Goal: Information Seeking & Learning: Learn about a topic

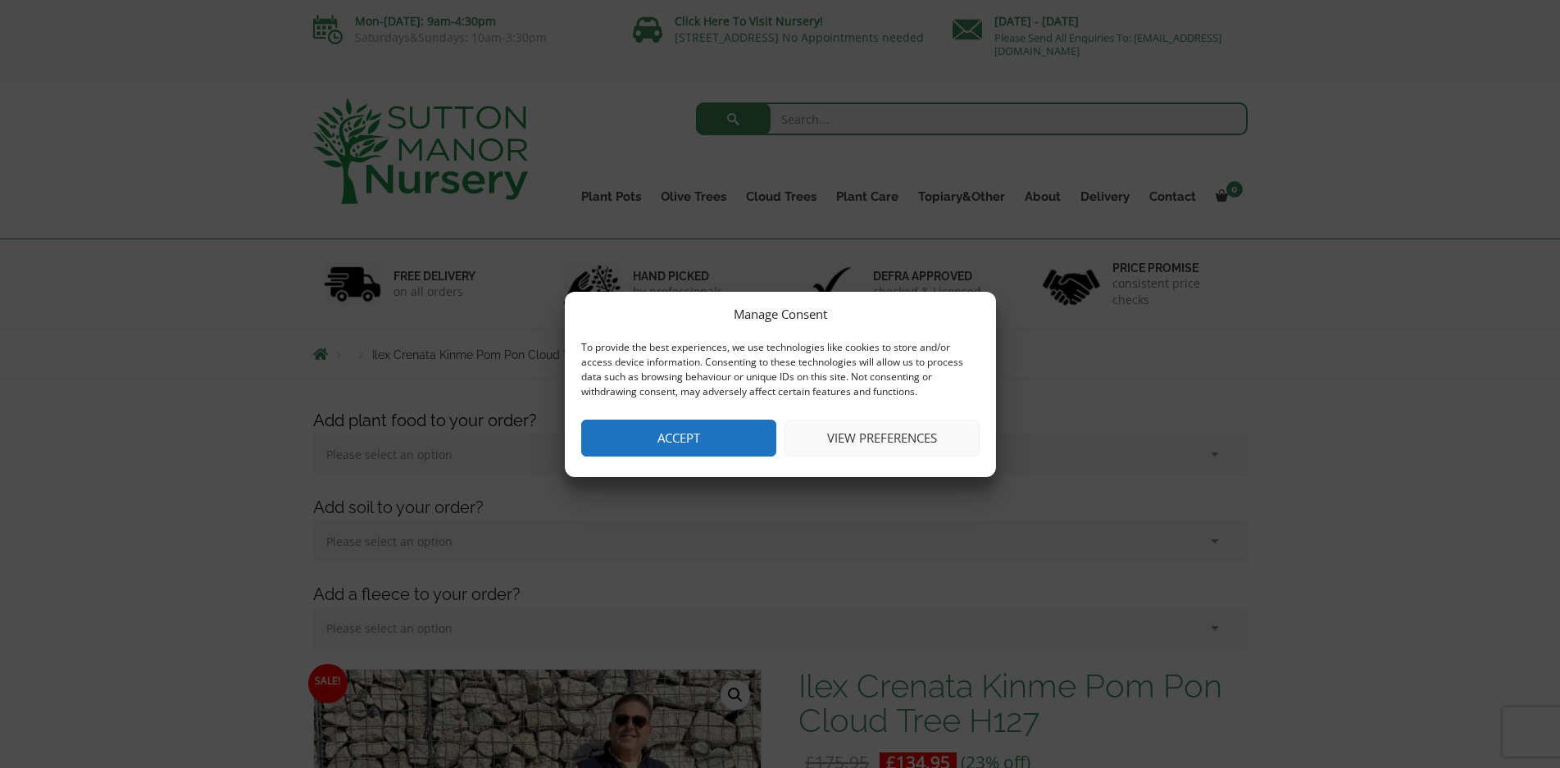
click at [715, 435] on button "Accept" at bounding box center [678, 438] width 195 height 37
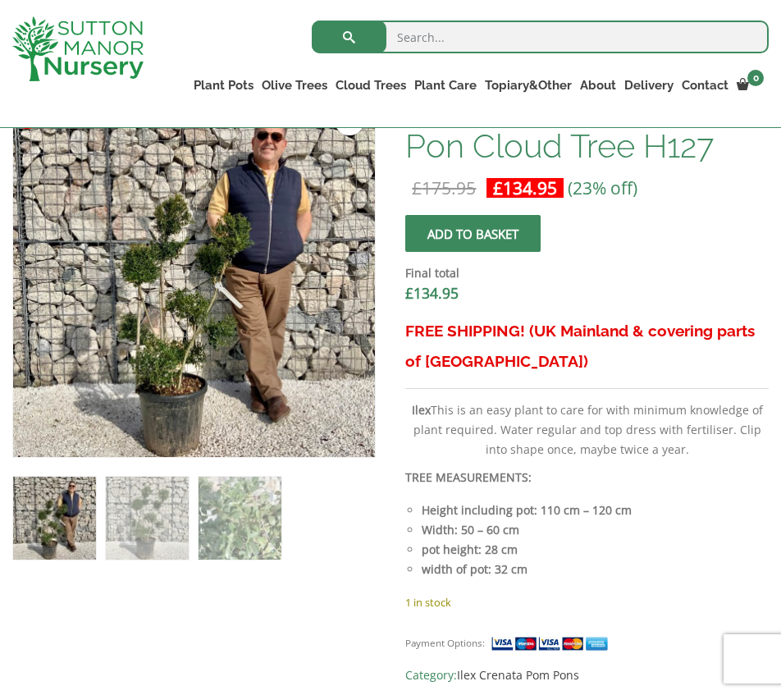
scroll to position [586, 0]
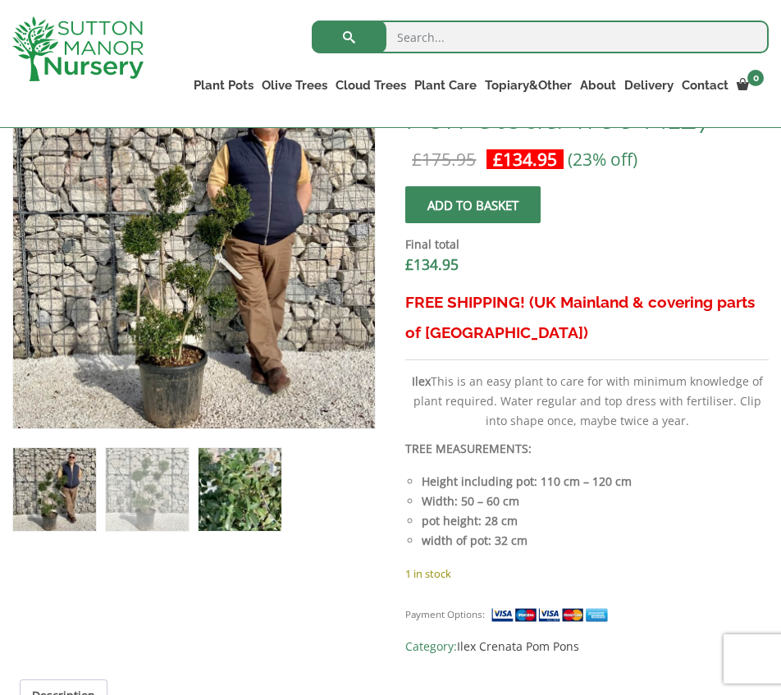
click at [272, 468] on img at bounding box center [239, 489] width 83 height 83
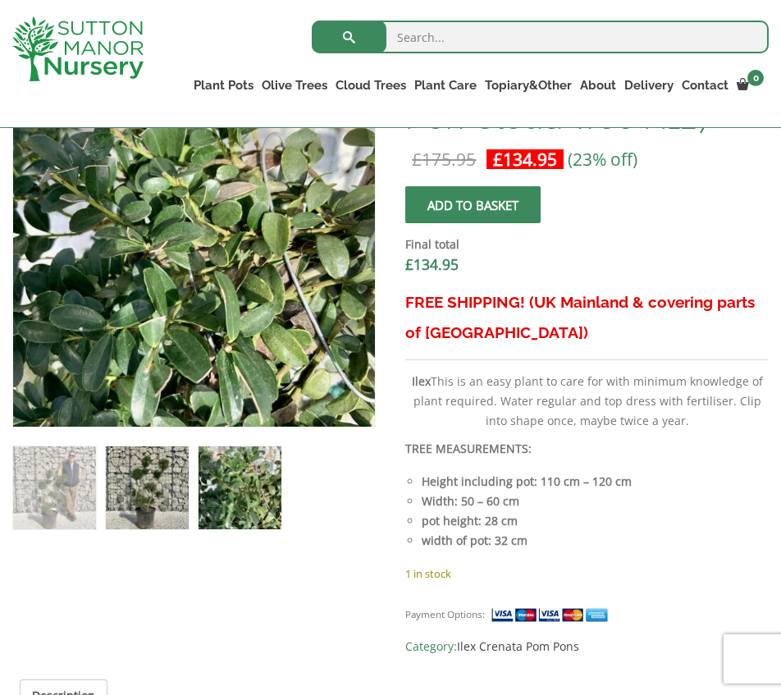
click at [128, 483] on img at bounding box center [147, 487] width 83 height 83
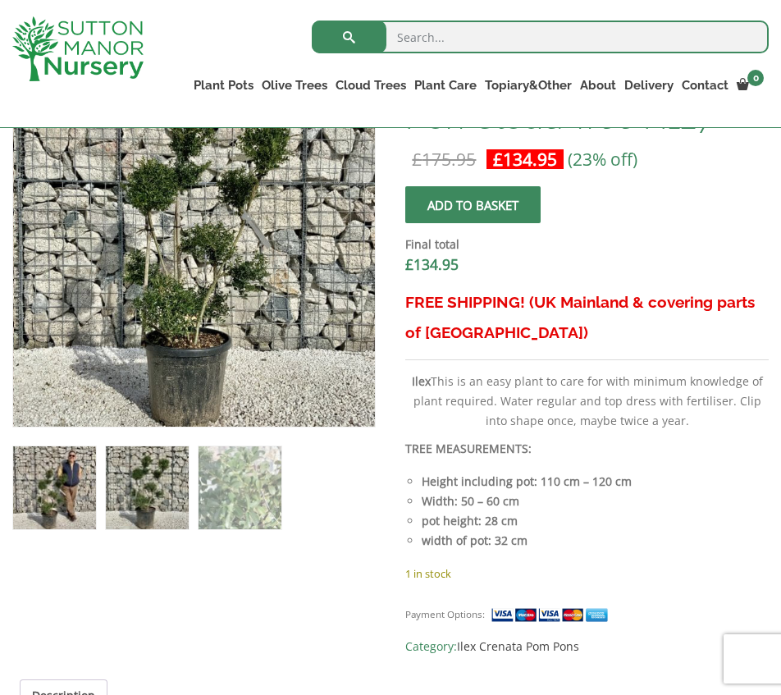
click at [41, 476] on img at bounding box center [54, 487] width 83 height 83
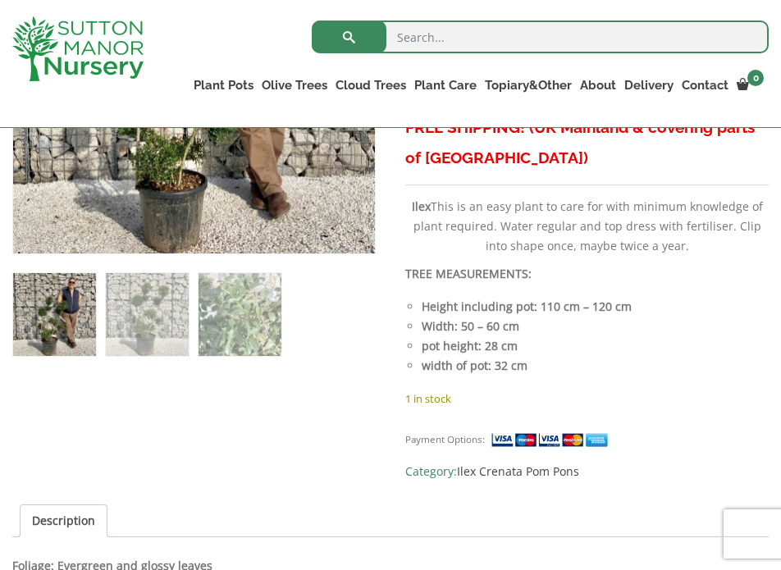
scroll to position [914, 0]
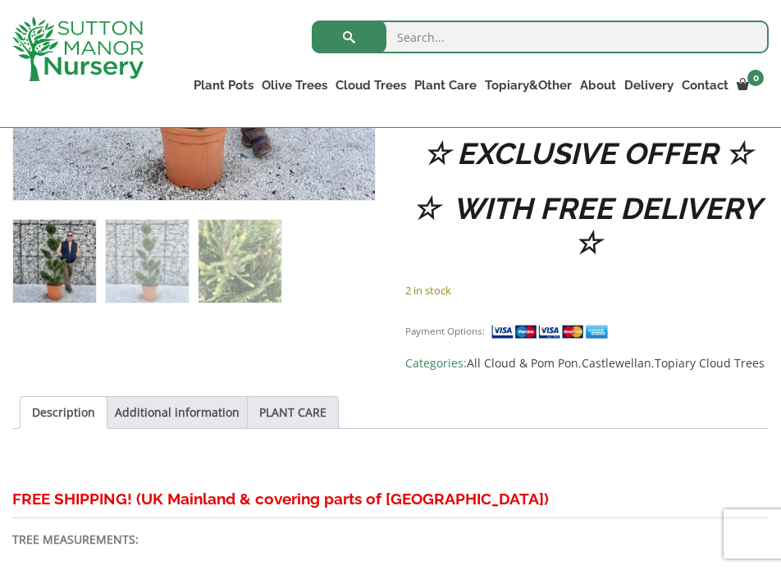
scroll to position [820, 0]
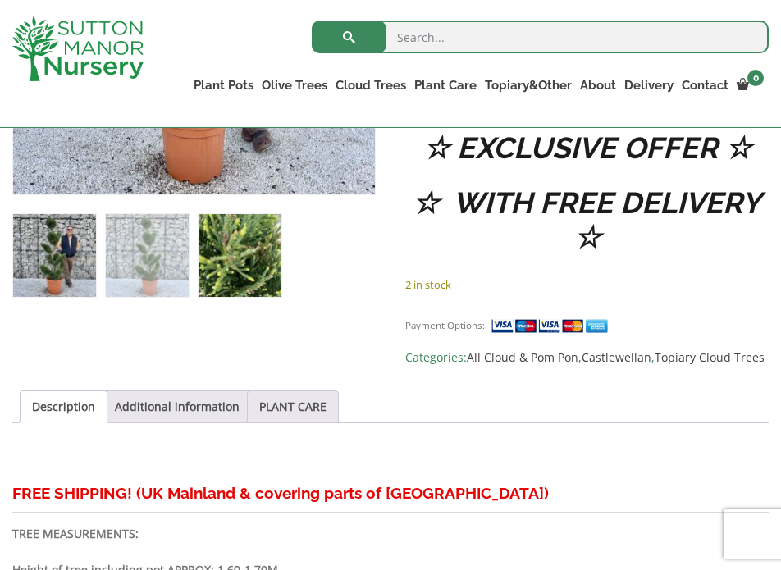
click at [238, 269] on img at bounding box center [239, 255] width 83 height 83
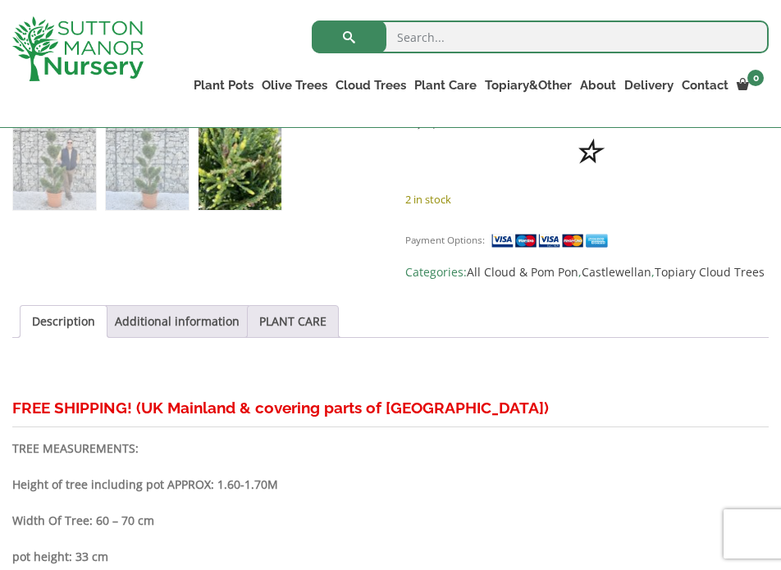
scroll to position [984, 0]
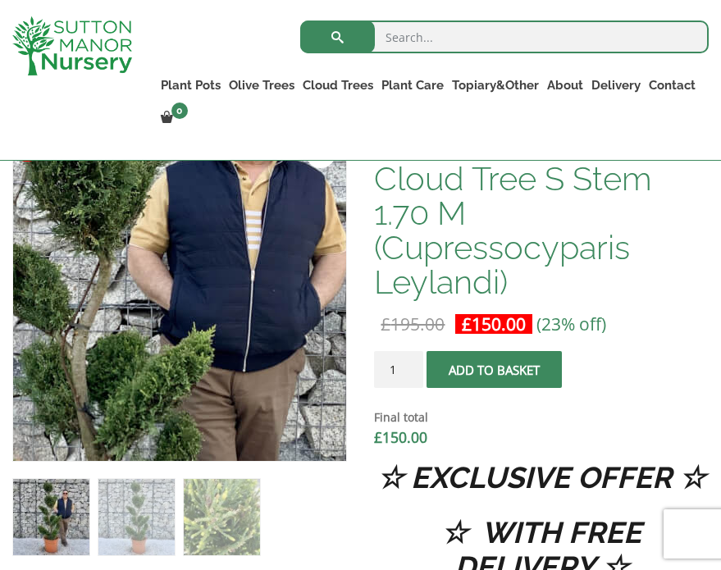
scroll to position [656, 0]
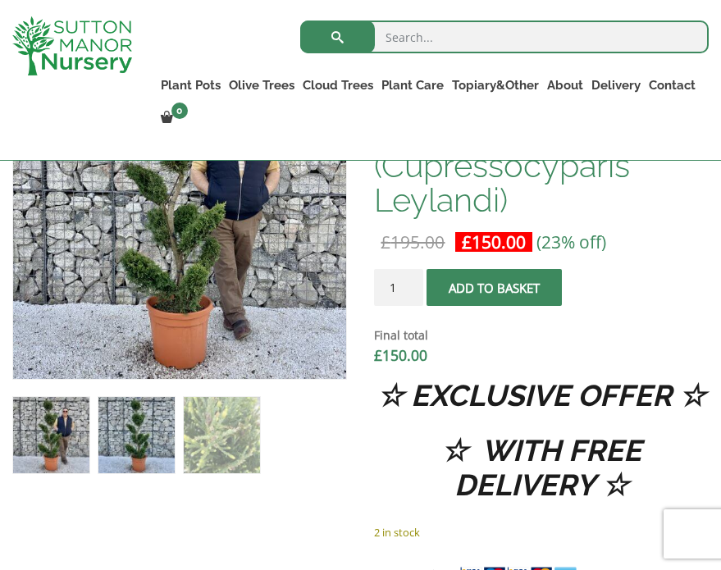
click at [148, 457] on img at bounding box center [136, 435] width 76 height 76
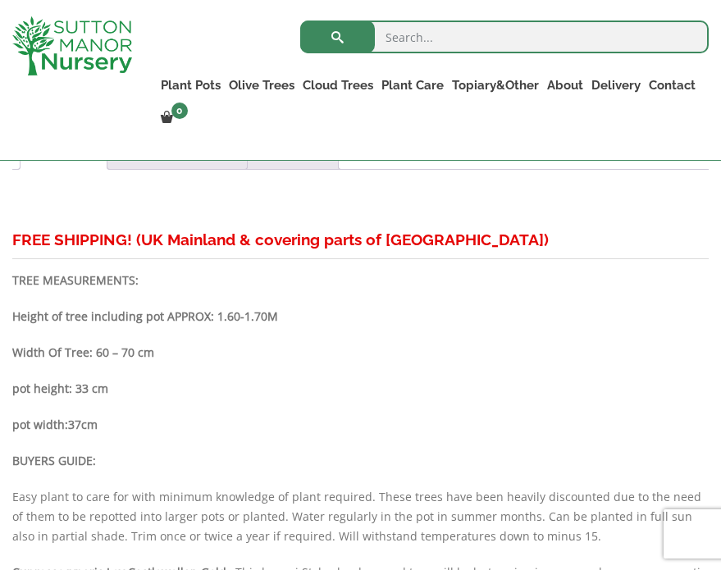
scroll to position [1148, 0]
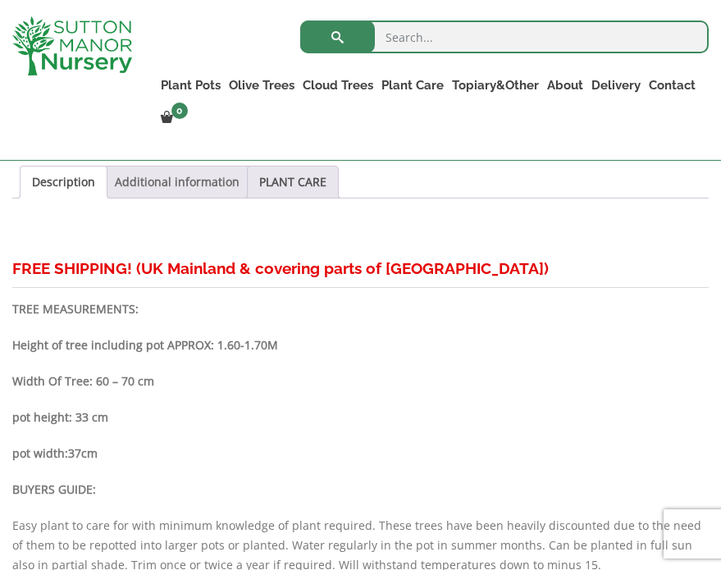
click at [222, 198] on link "Additional information" at bounding box center [177, 181] width 125 height 31
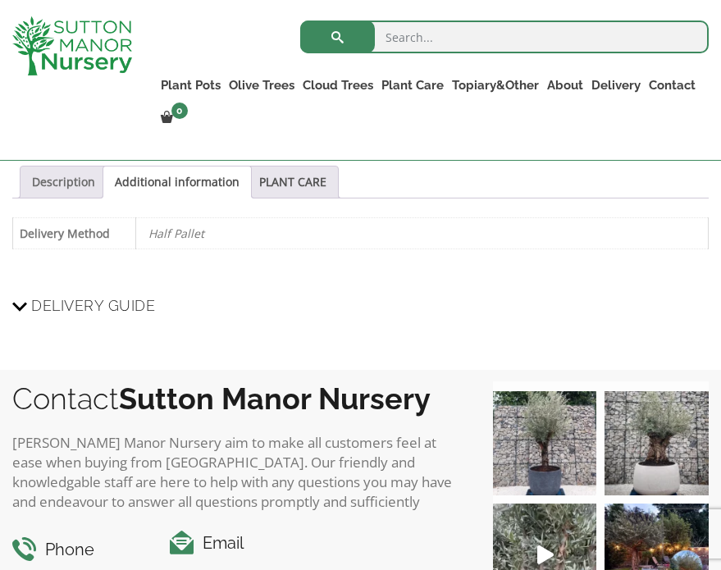
click at [42, 193] on link "Description" at bounding box center [63, 181] width 63 height 31
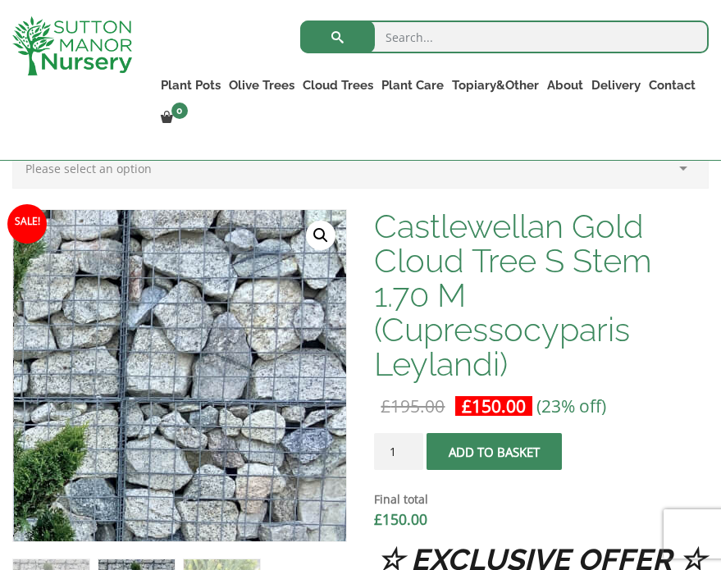
scroll to position [574, 0]
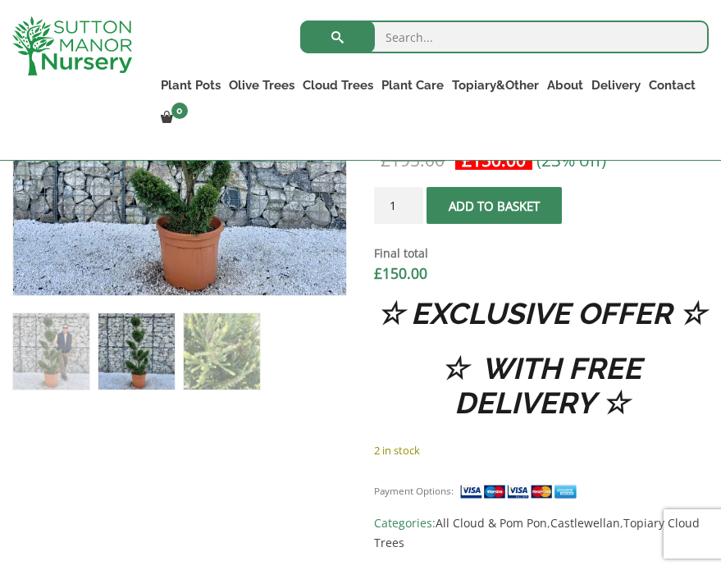
click at [149, 353] on img at bounding box center [136, 351] width 76 height 76
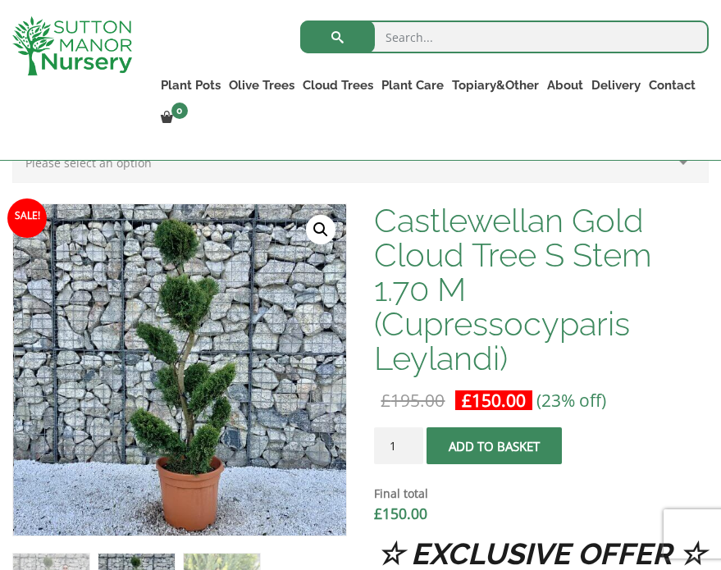
scroll to position [492, 0]
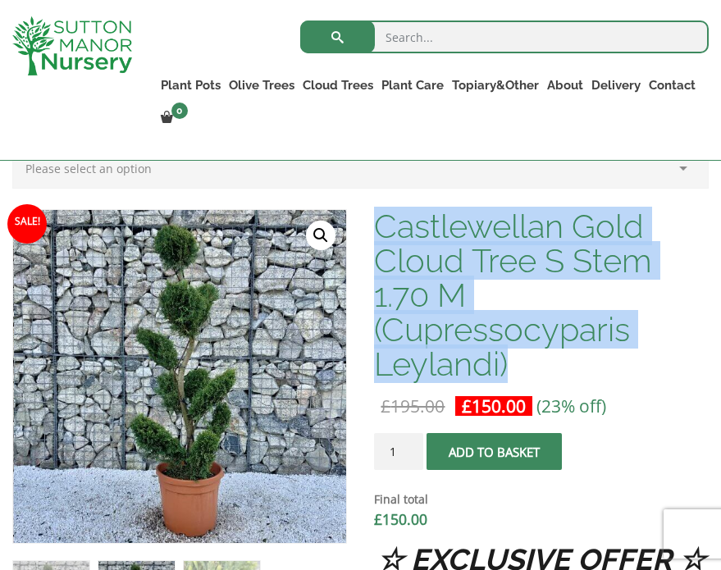
drag, startPoint x: 564, startPoint y: 384, endPoint x: 380, endPoint y: 248, distance: 228.6
click at [380, 248] on h1 "Castlewellan Gold Cloud Tree S Stem 1.70 M (Cupressocyparis Leylandi)" at bounding box center [541, 295] width 335 height 172
copy h1 "Castlewellan Gold Cloud Tree S Stem 1.70 M (Cupressocyparis Leylandi)"
click at [651, 381] on h1 "Castlewellan Gold Cloud Tree S Stem 1.70 M (Cupressocyparis Leylandi)" at bounding box center [541, 295] width 335 height 172
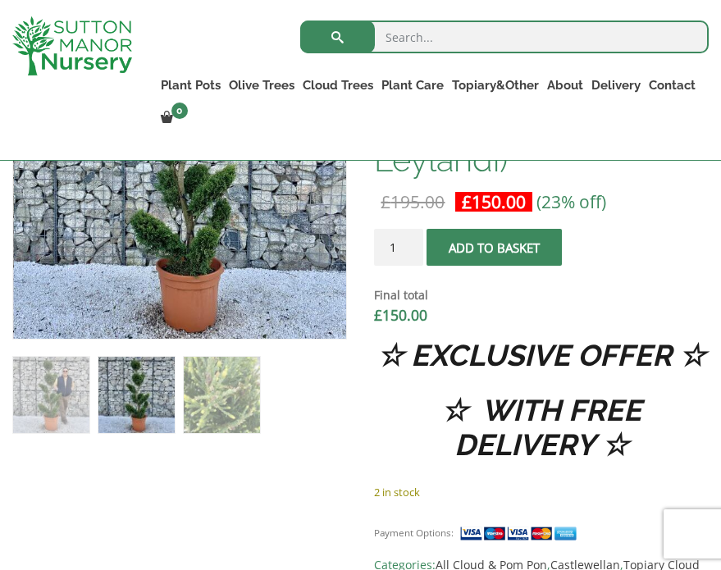
scroll to position [820, 0]
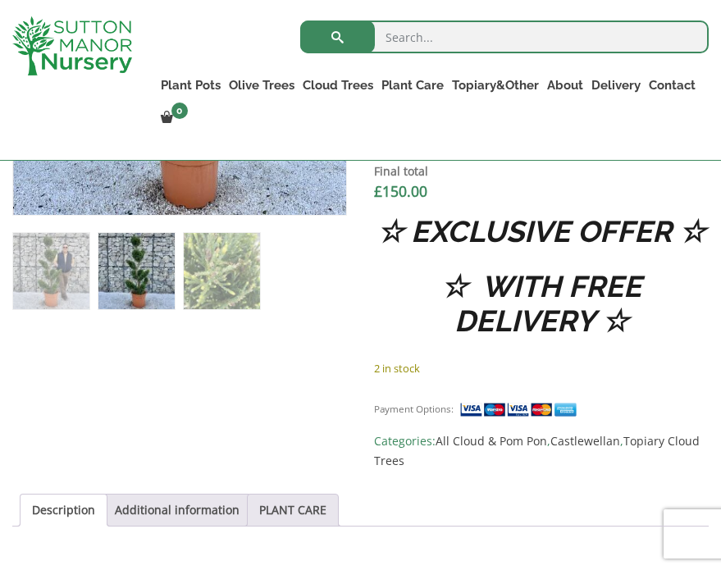
click at [143, 276] on img at bounding box center [136, 271] width 76 height 76
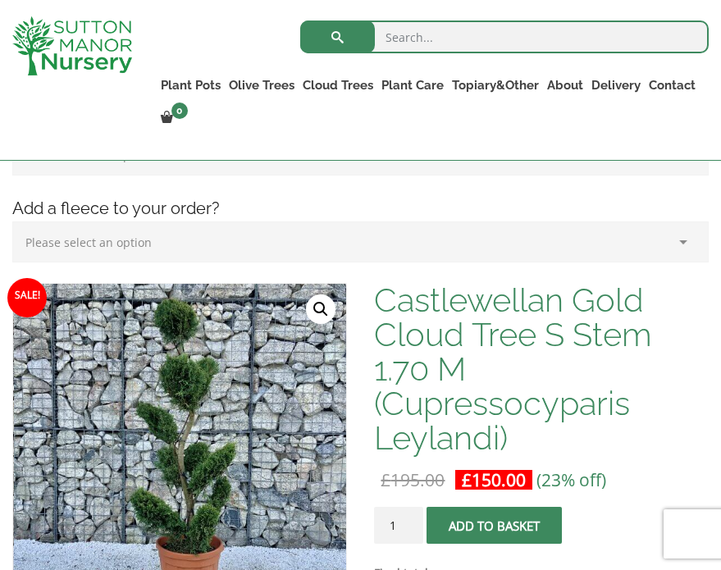
scroll to position [410, 0]
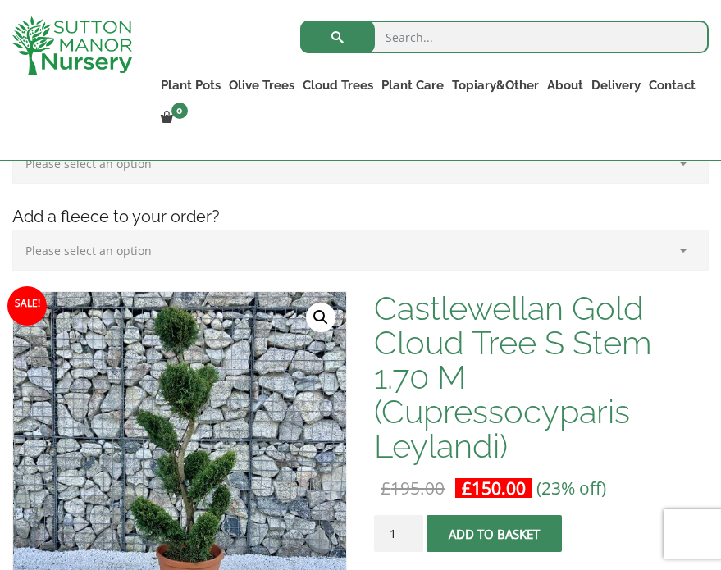
drag, startPoint x: 362, startPoint y: 321, endPoint x: 504, endPoint y: 368, distance: 149.4
click at [500, 374] on h1 "Castlewellan Gold Cloud Tree S Stem 1.70 M (Cupressocyparis Leylandi)" at bounding box center [541, 377] width 335 height 172
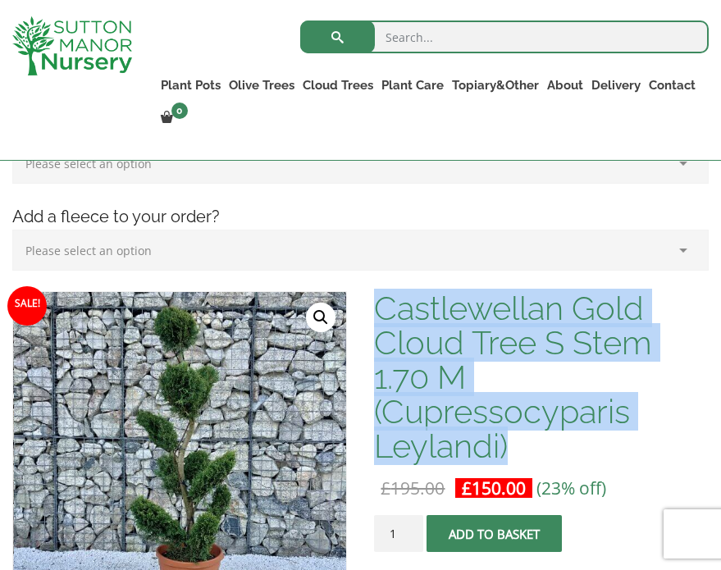
drag, startPoint x: 531, startPoint y: 462, endPoint x: 374, endPoint y: 320, distance: 212.5
click at [374, 320] on h1 "Castlewellan Gold Cloud Tree S Stem 1.70 M (Cupressocyparis Leylandi)" at bounding box center [541, 377] width 335 height 172
copy h1 "Castlewellan Gold Cloud Tree S Stem 1.70 M (Cupressocyparis Leylandi)"
